Goal: Communication & Community: Share content

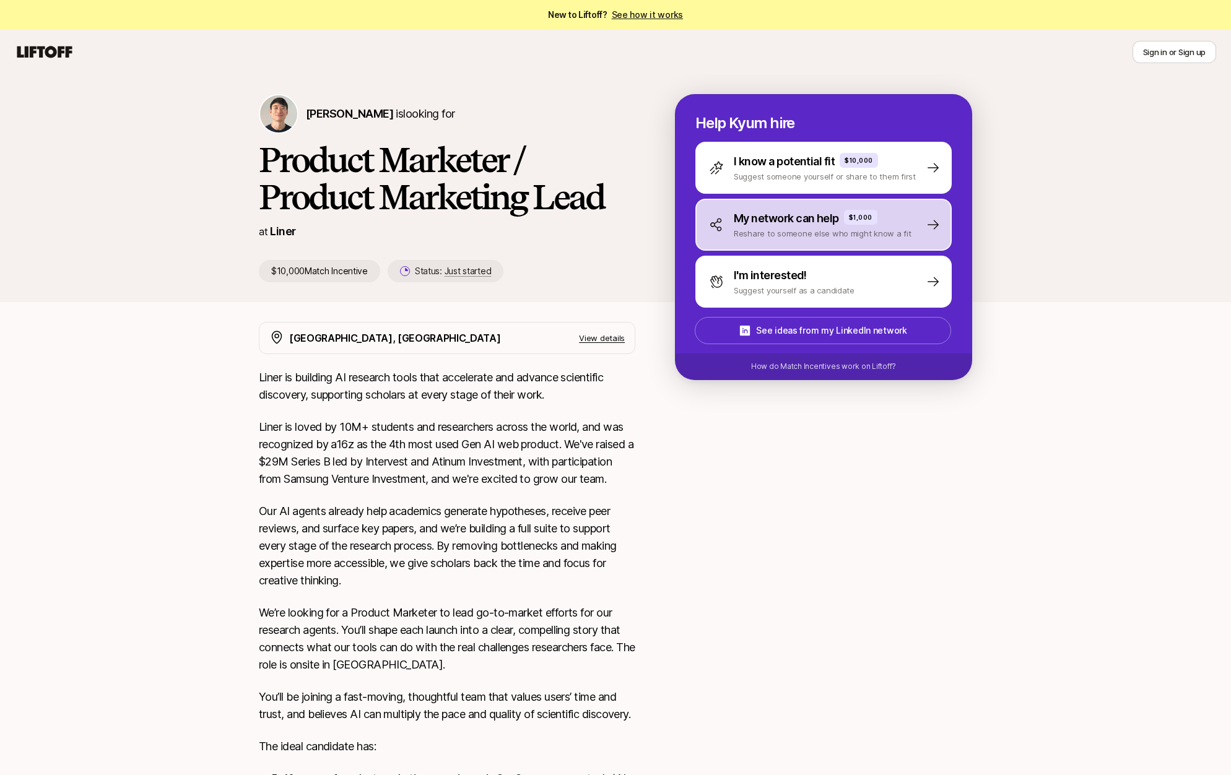
click at [807, 232] on p "Reshare to someone else who might know a fit" at bounding box center [823, 233] width 178 height 12
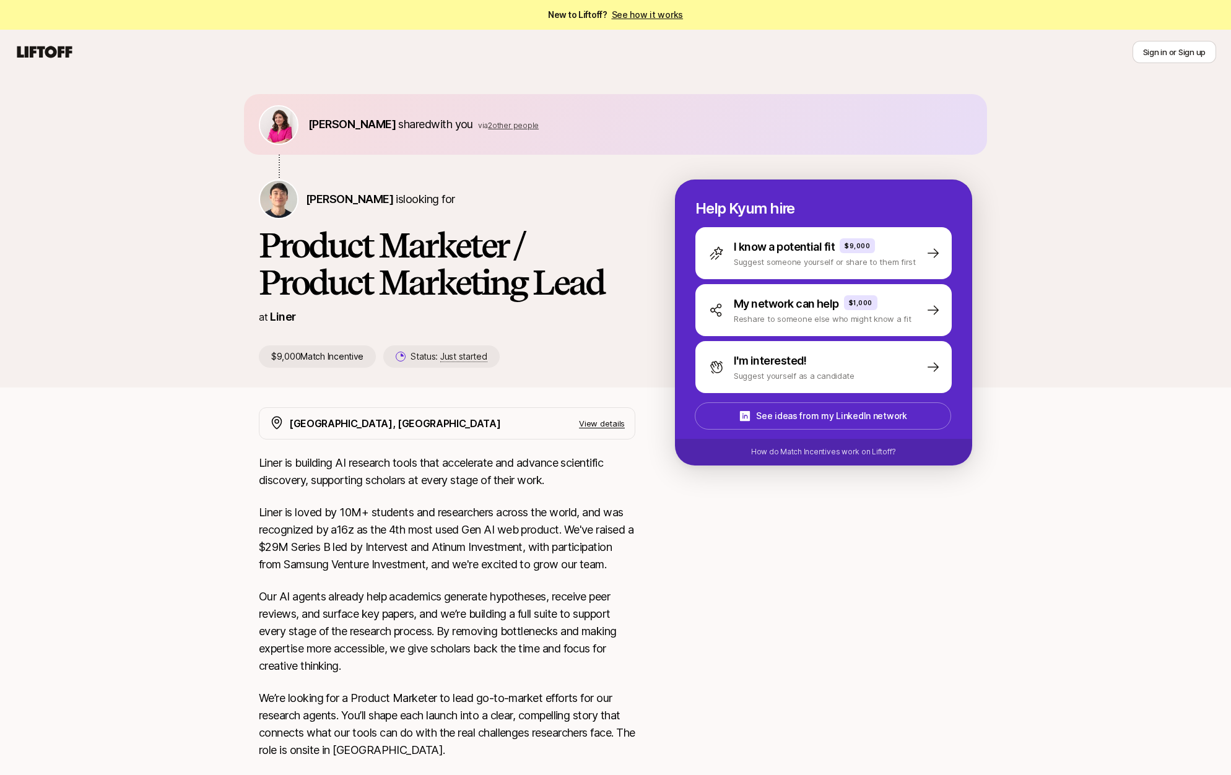
click at [500, 128] on span "2 other people" at bounding box center [513, 125] width 51 height 9
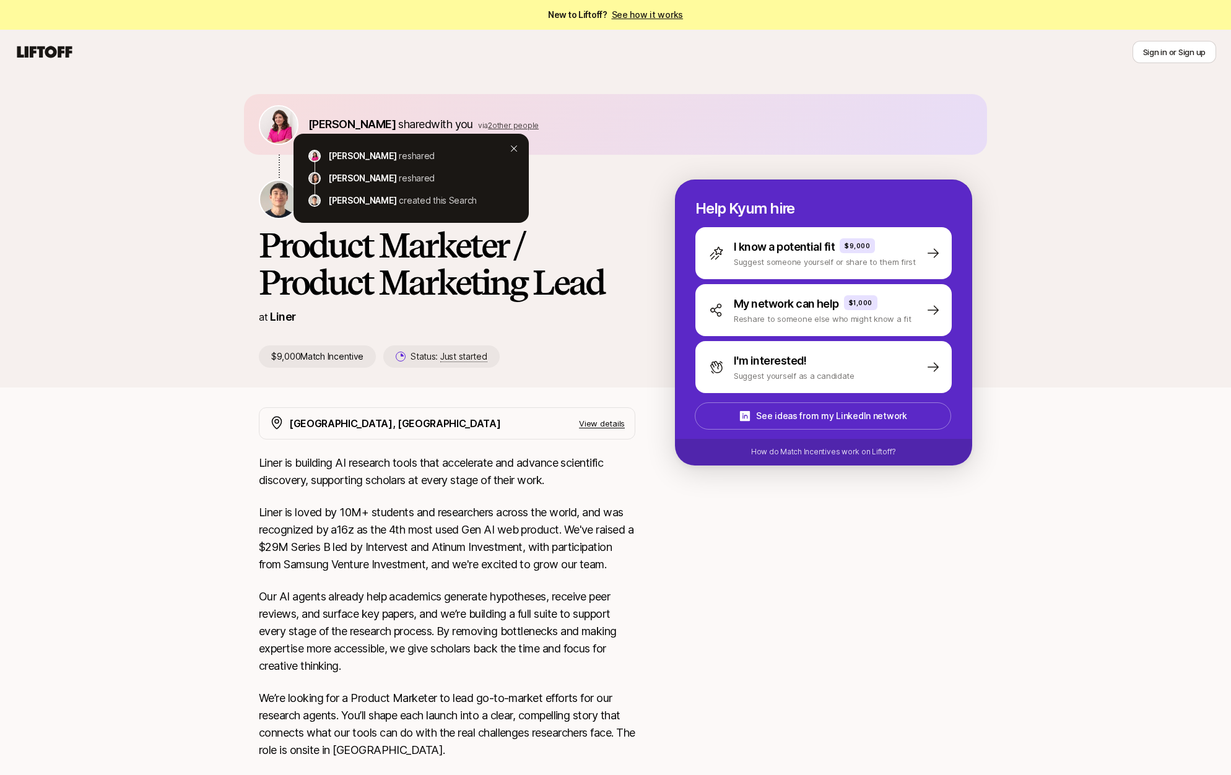
click at [144, 332] on div "Emma Frane shared with you via 2 other people Emma Frane reshared Eleanor Morga…" at bounding box center [615, 230] width 1231 height 313
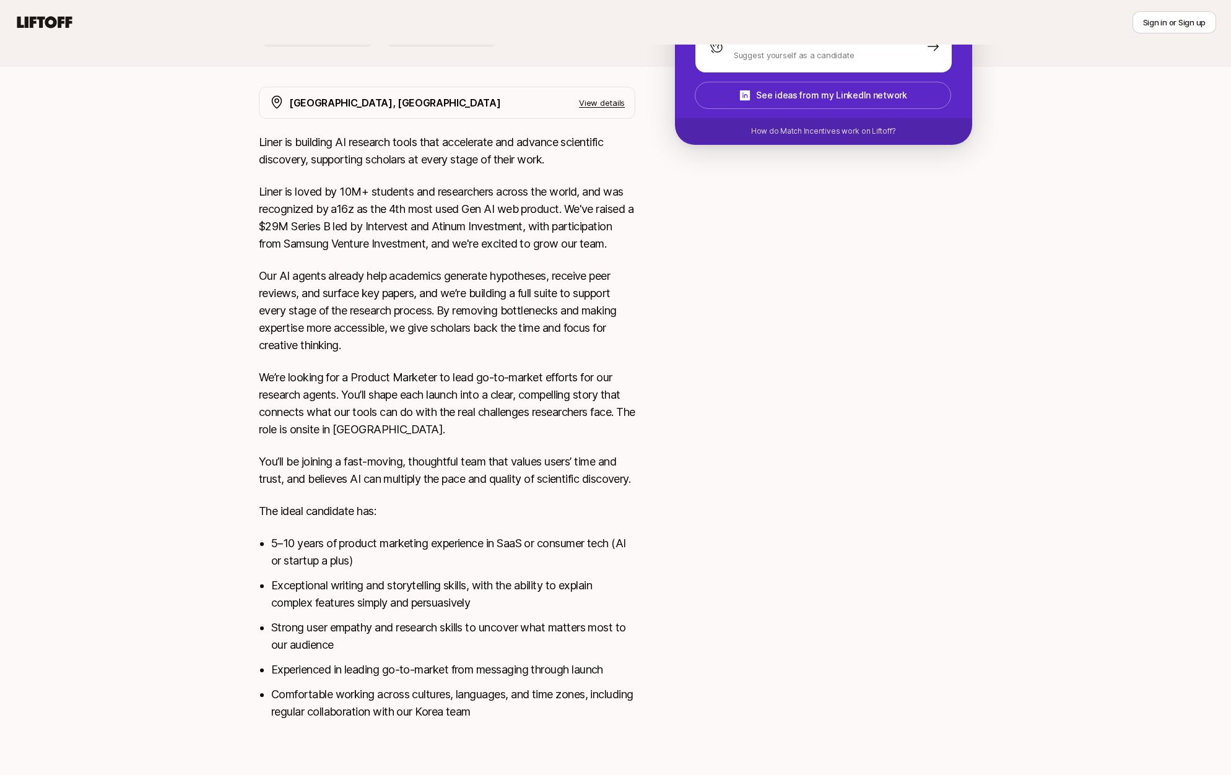
scroll to position [338, 0]
